Goal: Communication & Community: Answer question/provide support

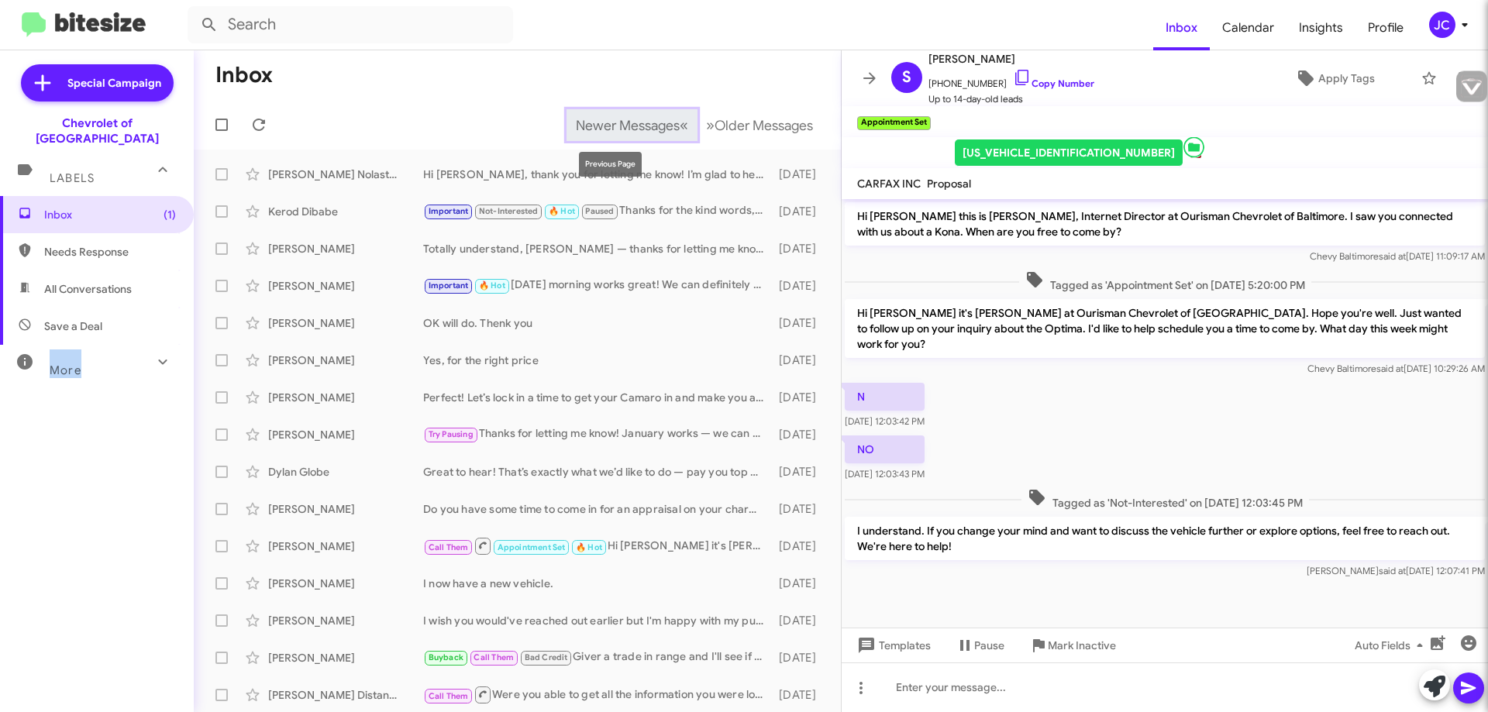
click at [606, 129] on span "Newer Messages" at bounding box center [628, 125] width 104 height 17
click at [607, 131] on span "Newer Messages" at bounding box center [628, 125] width 104 height 17
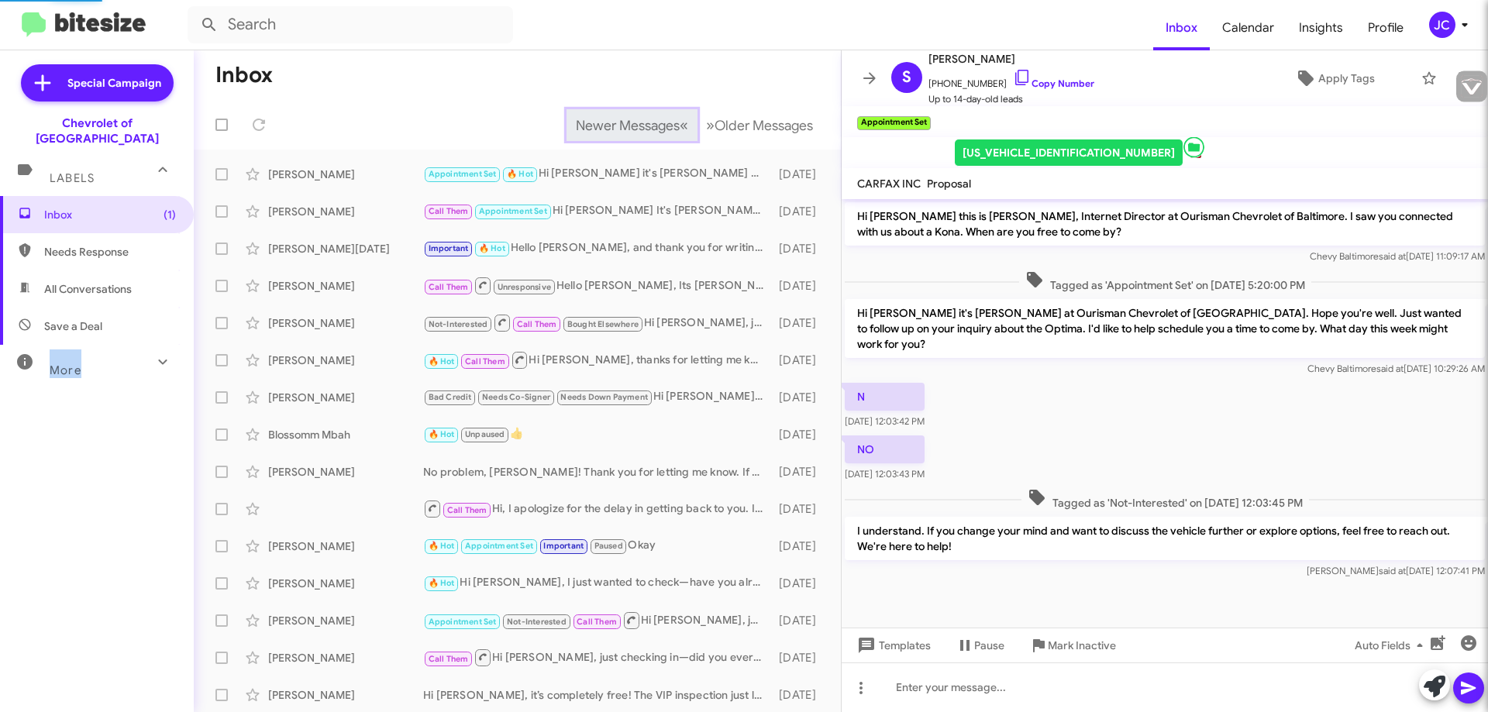
click at [607, 131] on span "Newer Messages" at bounding box center [628, 125] width 104 height 17
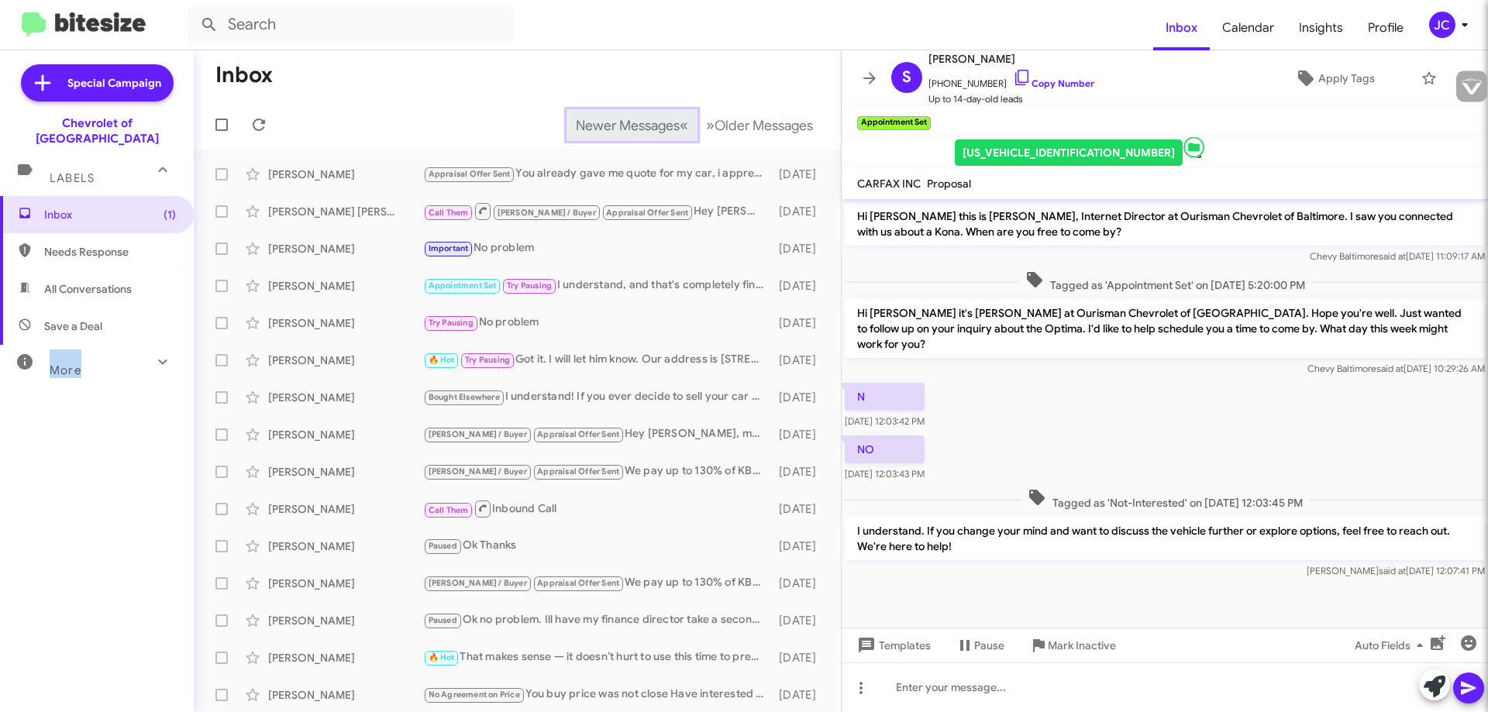
click at [607, 131] on span "Newer Messages" at bounding box center [628, 125] width 104 height 17
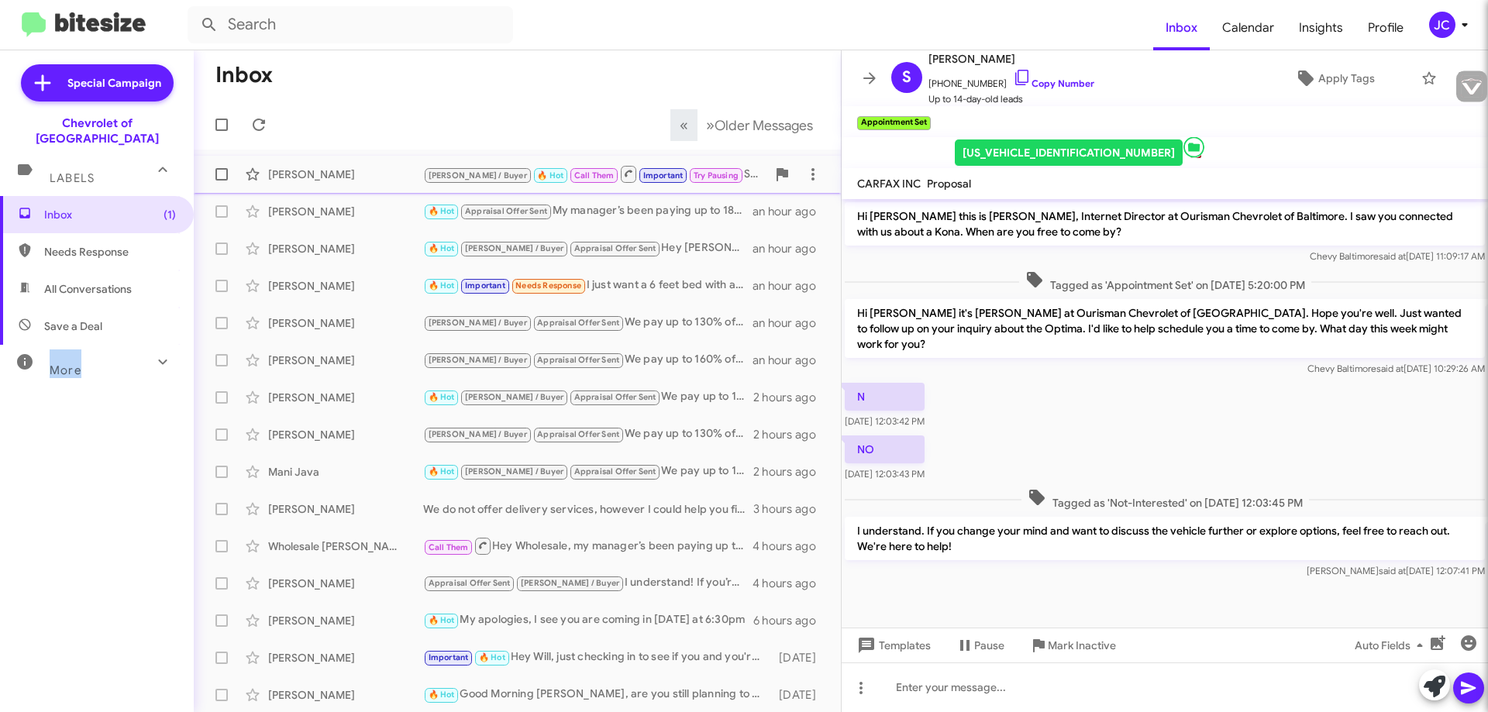
click at [730, 175] on div "J.C. / Buyer 🔥 Hot Call Them Important Try Pausing See you soon" at bounding box center [594, 173] width 343 height 19
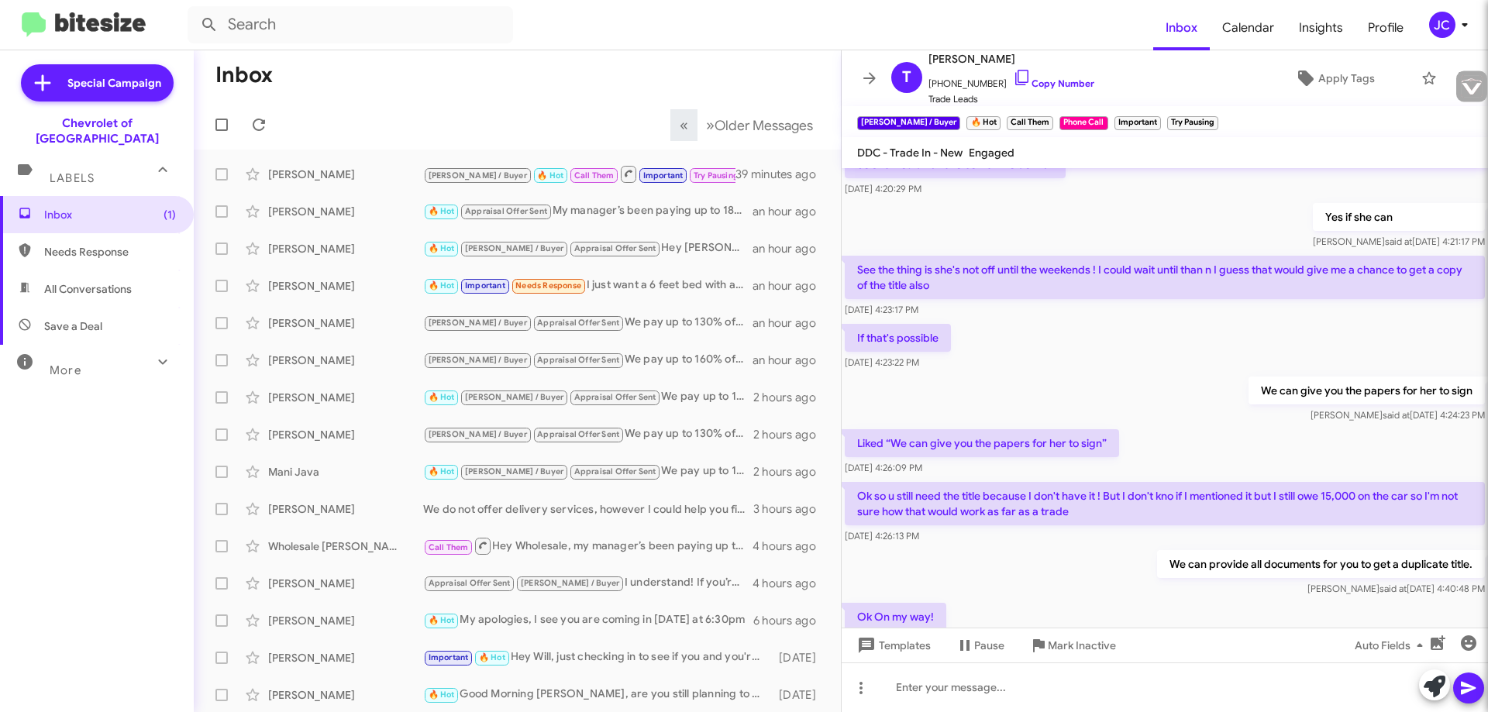
scroll to position [726, 0]
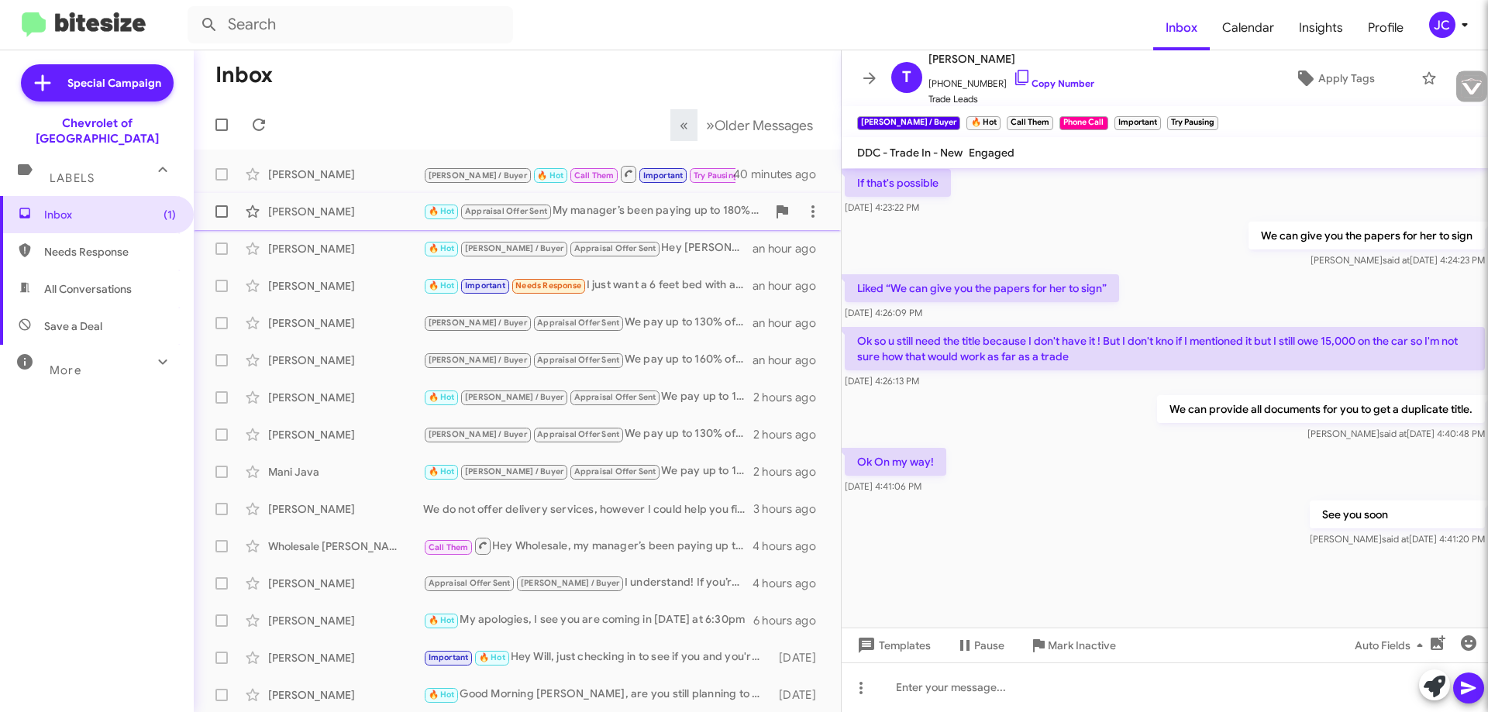
click at [642, 217] on div "🔥 Hot Appraisal Offer Sent My manager’s been paying up to 180% over market for …" at bounding box center [594, 211] width 343 height 18
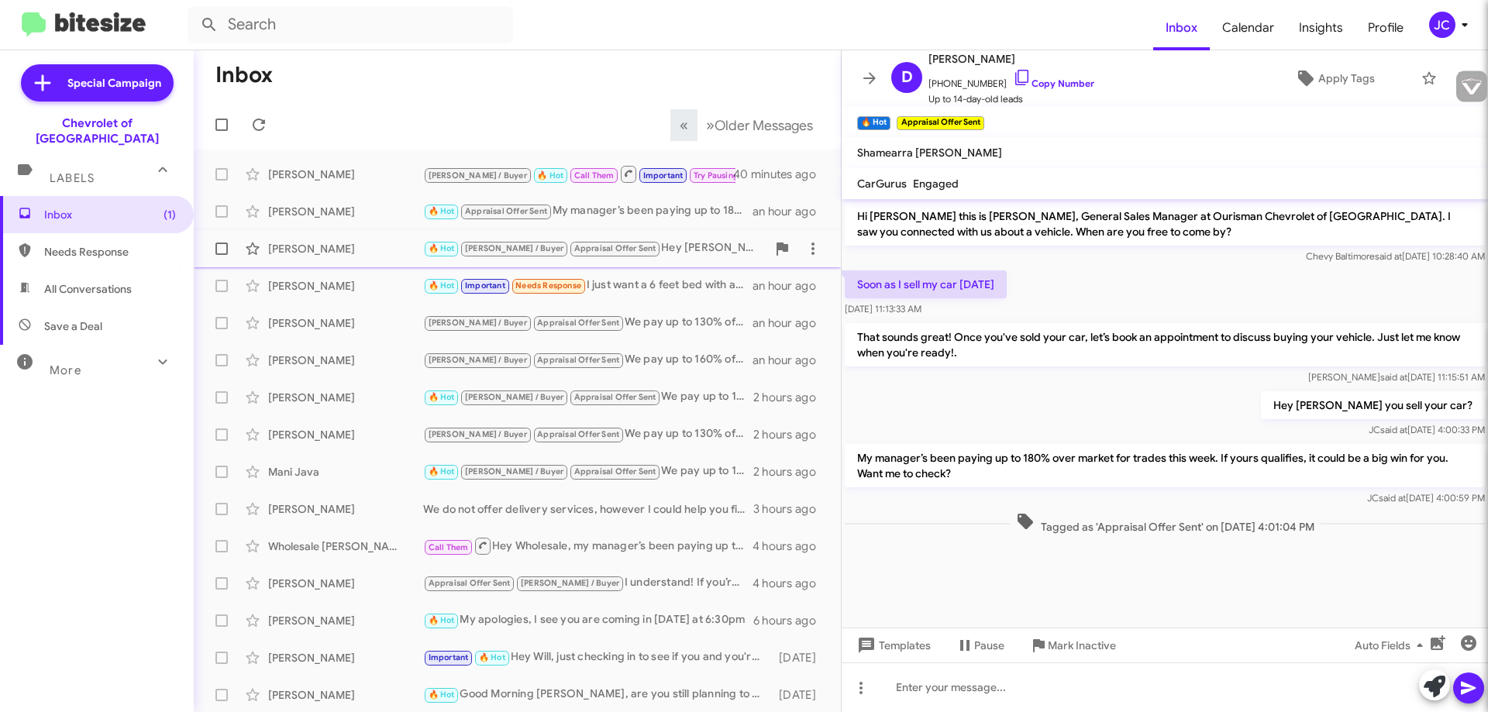
click at [650, 255] on div "🔥 Hot J.C. / Buyer Appraisal Offer Sent Hey Andre, my manager’s been paying up …" at bounding box center [594, 249] width 343 height 18
click at [643, 288] on div "🔥 Hot Important Needs Response I just want a 6 feet bed with access cab" at bounding box center [594, 286] width 343 height 18
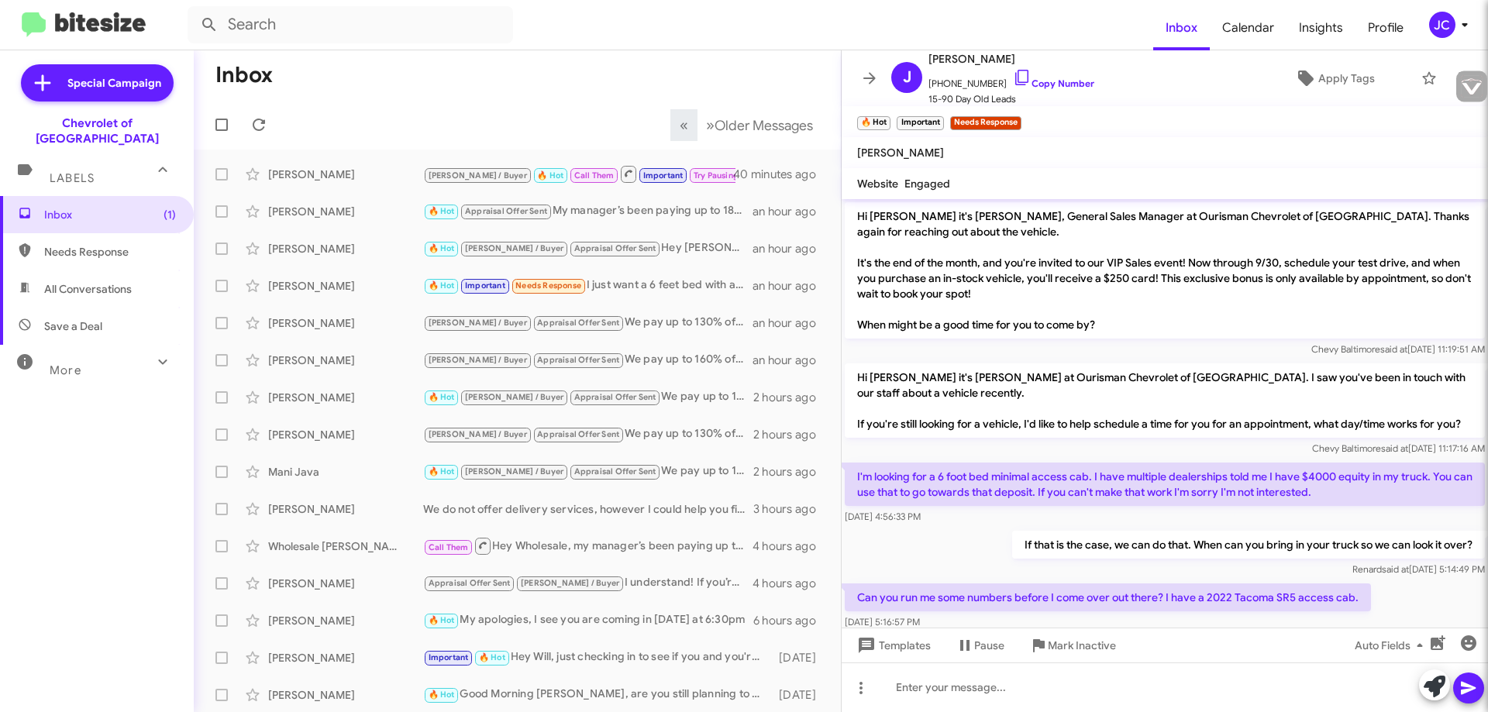
scroll to position [920, 0]
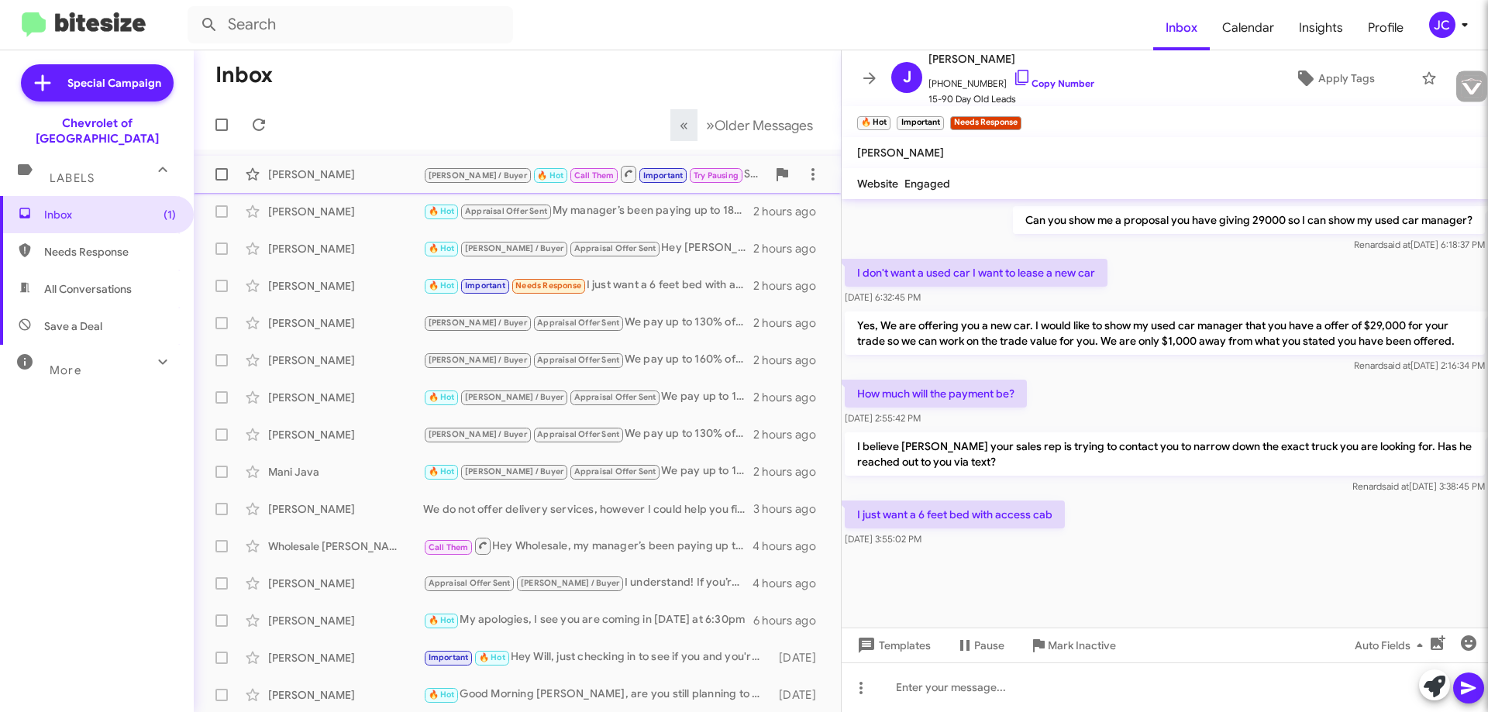
click at [355, 170] on div "[PERSON_NAME]" at bounding box center [345, 175] width 155 height 16
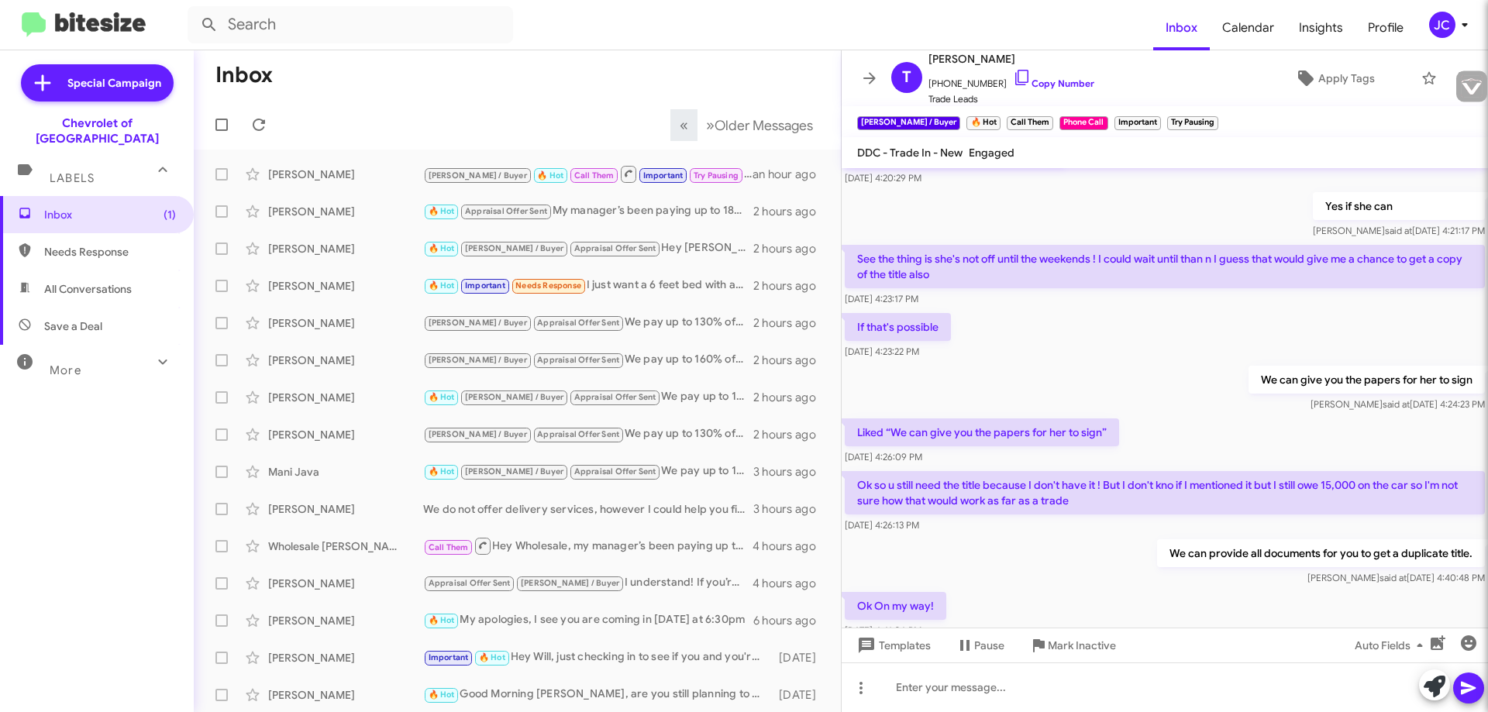
scroll to position [1072, 0]
